Goal: Information Seeking & Learning: Understand process/instructions

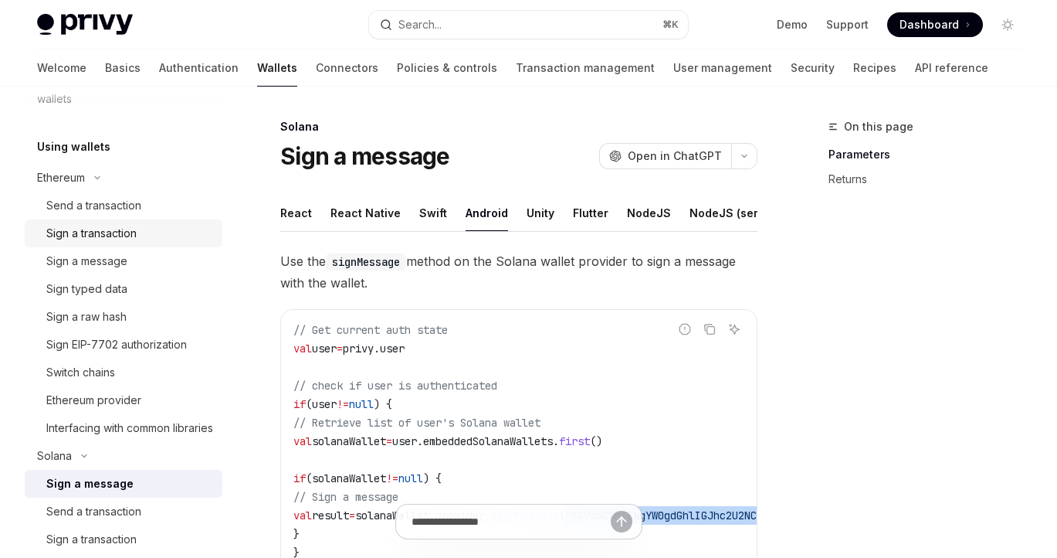
scroll to position [304, 0]
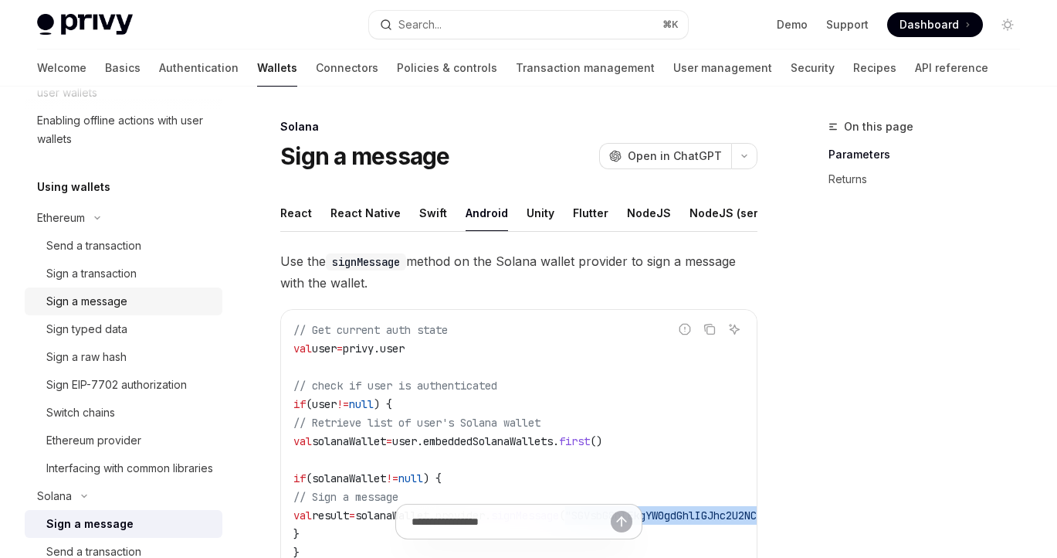
click at [135, 290] on link "Sign a message" at bounding box center [124, 301] width 198 height 28
click at [143, 302] on div "Sign a message" at bounding box center [129, 301] width 167 height 19
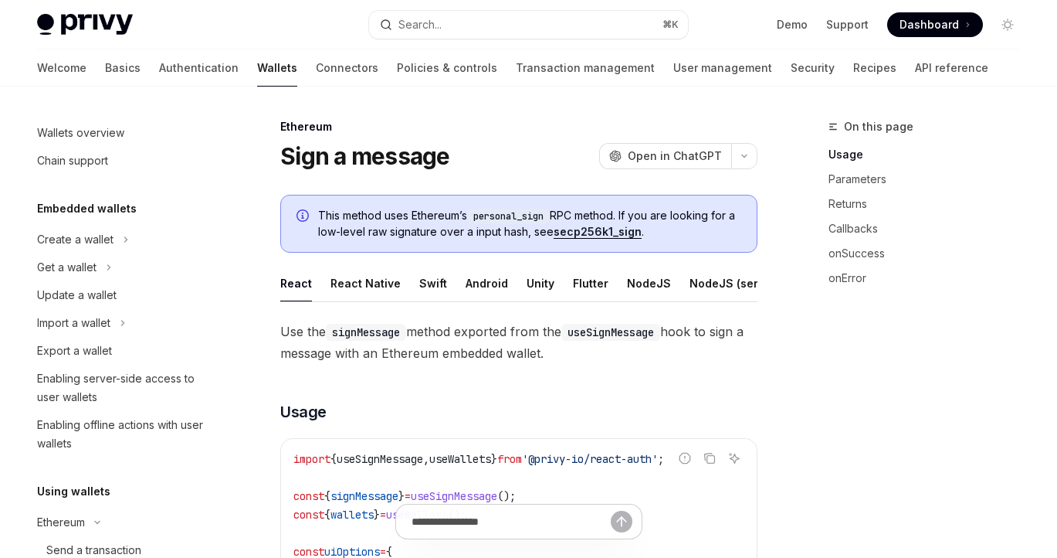
scroll to position [283, 0]
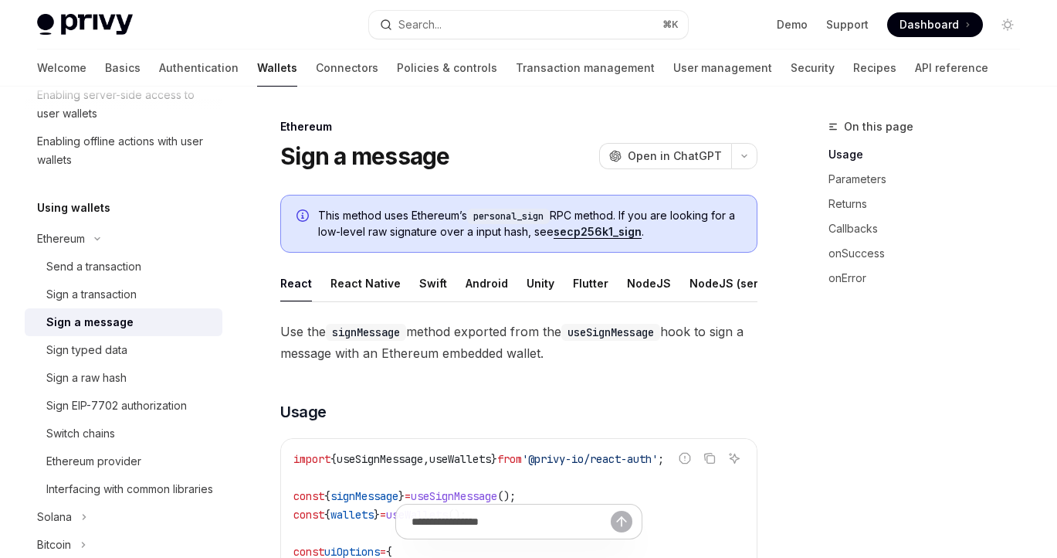
click at [448, 269] on ul "React React Native Swift Android Unity Flutter NodeJS NodeJS (server-auth) Java…" at bounding box center [518, 283] width 477 height 37
click at [466, 277] on div "Android" at bounding box center [487, 283] width 42 height 36
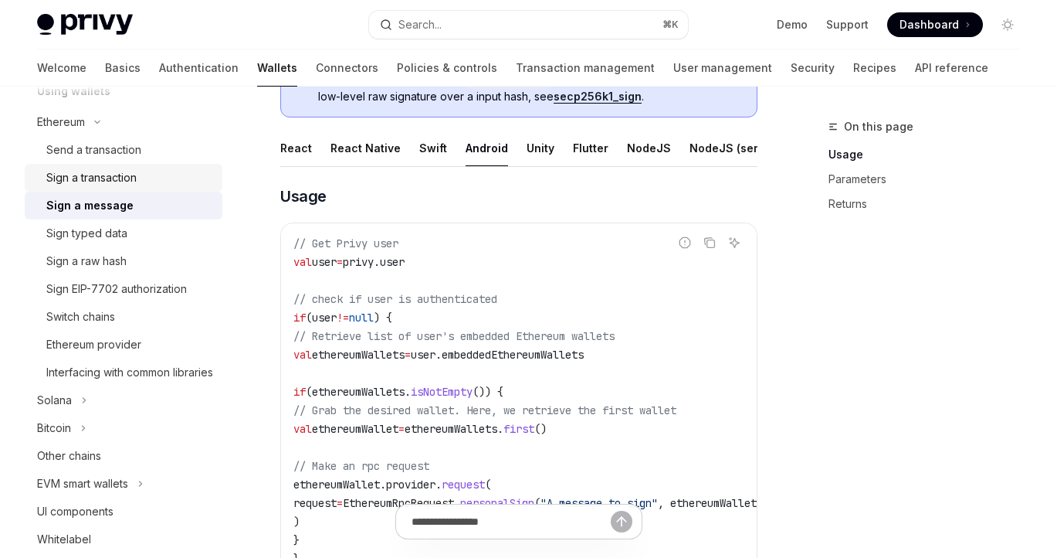
scroll to position [408, 0]
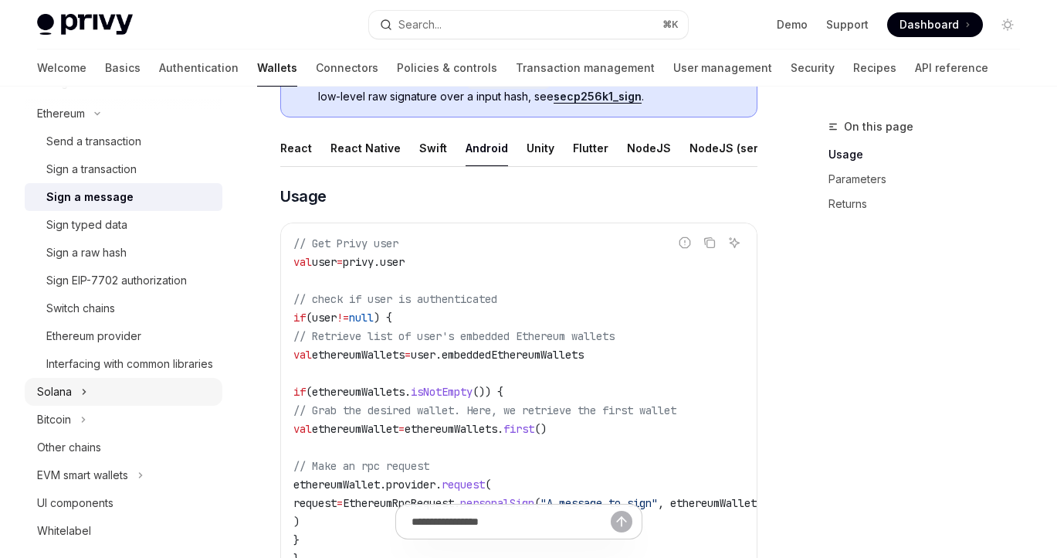
click at [119, 405] on button "Solana" at bounding box center [124, 392] width 198 height 28
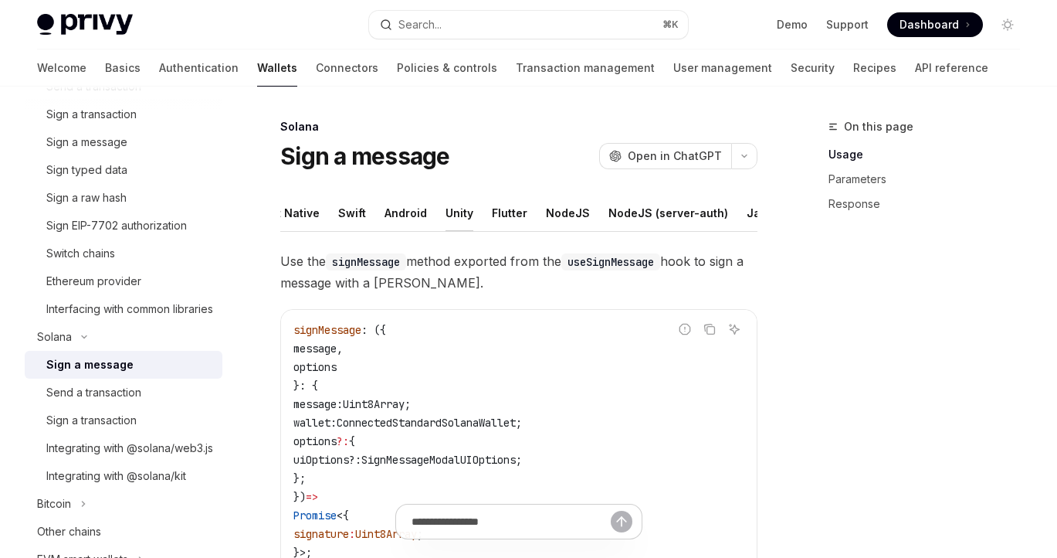
scroll to position [0, 113]
click at [521, 214] on div "NodeJS" at bounding box center [536, 213] width 44 height 36
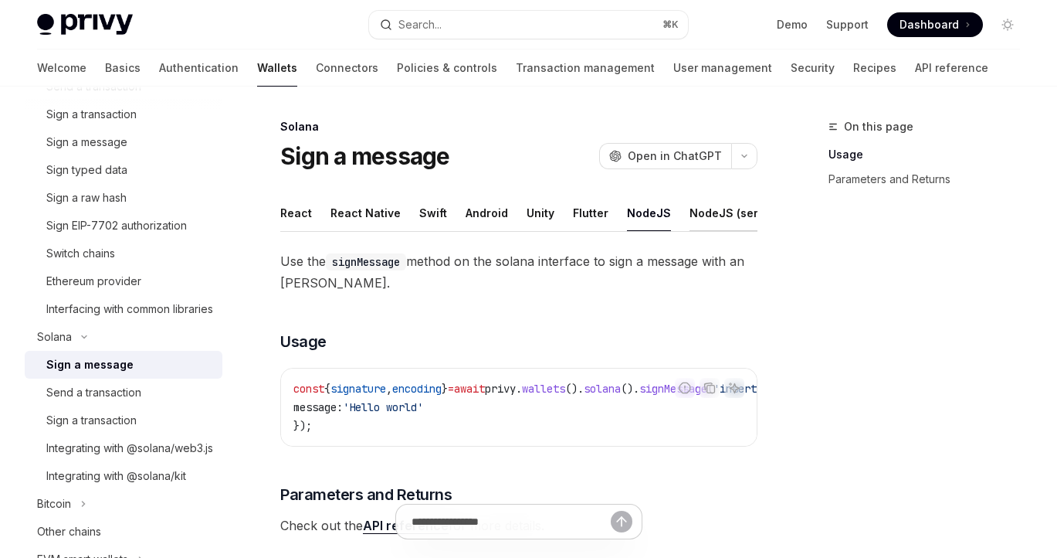
click at [714, 225] on div "NodeJS (server-auth)" at bounding box center [750, 213] width 120 height 36
type textarea "*"
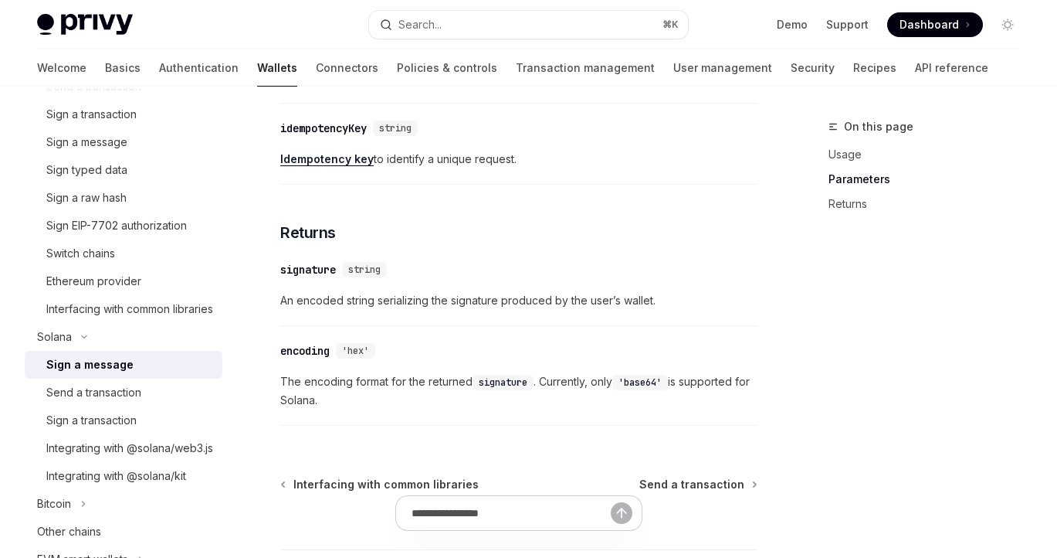
scroll to position [773, 0]
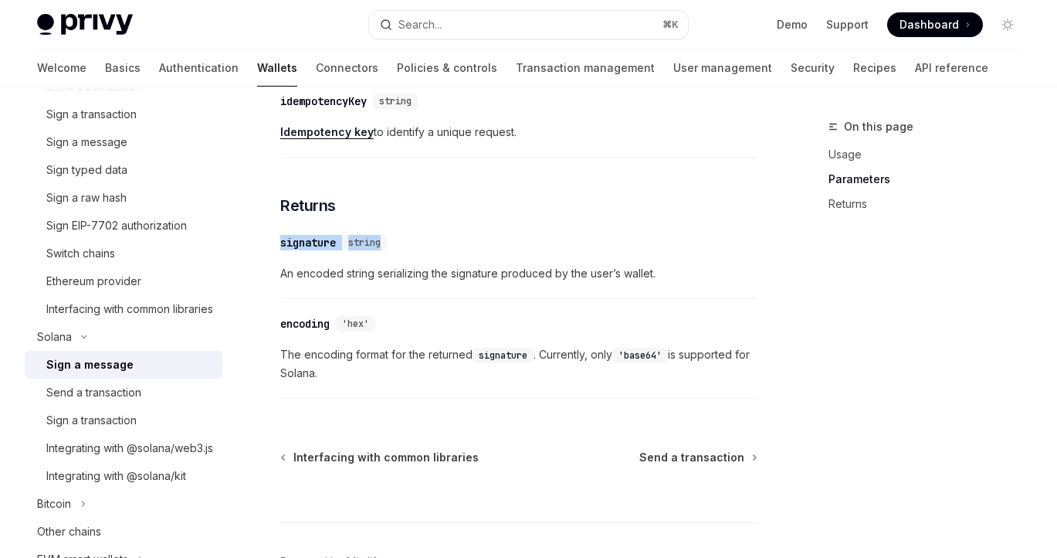
drag, startPoint x: 422, startPoint y: 259, endPoint x: 274, endPoint y: 244, distance: 149.0
click at [274, 244] on div "[PERSON_NAME] Sign a message OpenAI Open in ChatGPT OpenAI Open in ChatGPT Reac…" at bounding box center [374, -1] width 773 height 1311
copy div "signature string"
